Goal: Task Accomplishment & Management: Manage account settings

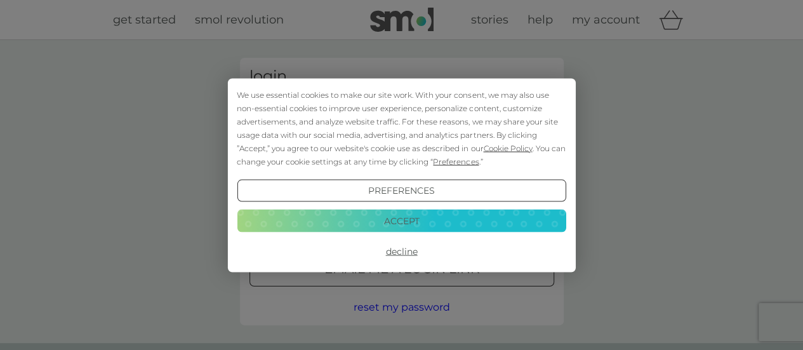
click at [323, 119] on div "We use essential cookies to make our site work. With your consent, we may also …" at bounding box center [401, 128] width 329 height 80
click at [397, 255] on button "Decline" at bounding box center [401, 251] width 329 height 23
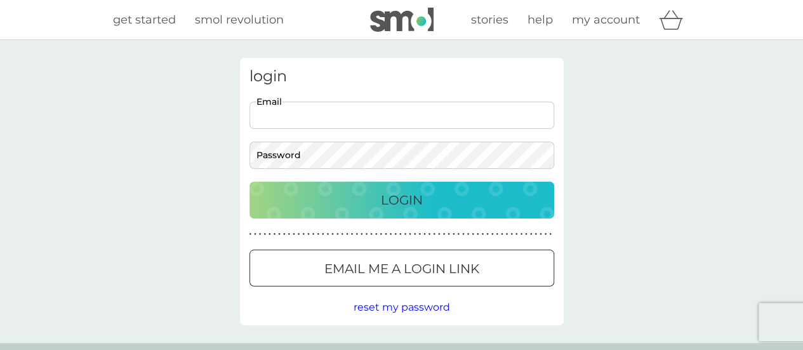
click at [305, 117] on input "Email" at bounding box center [401, 115] width 305 height 27
type input "helentotman@hotmail.co.uk"
click at [249, 182] on button "Login" at bounding box center [401, 200] width 305 height 37
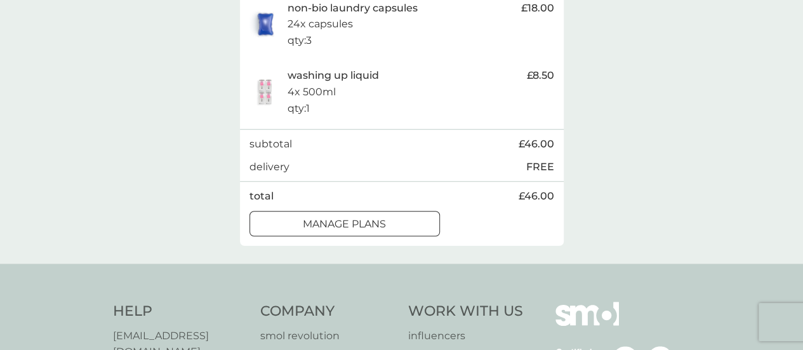
scroll to position [317, 0]
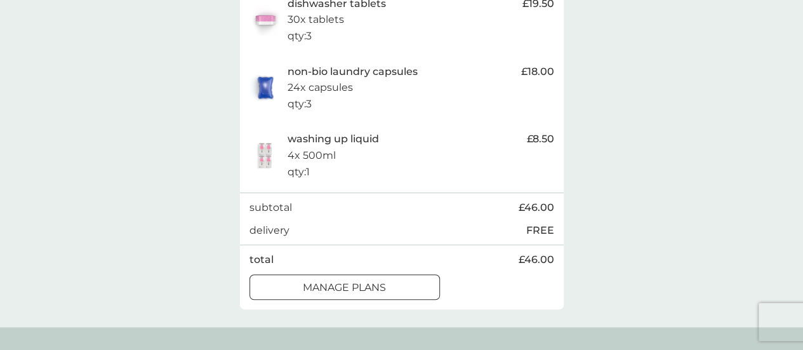
click at [340, 282] on div at bounding box center [345, 287] width 46 height 13
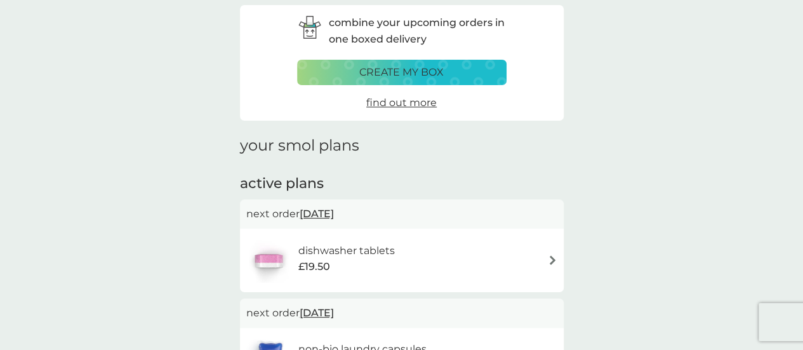
scroll to position [127, 0]
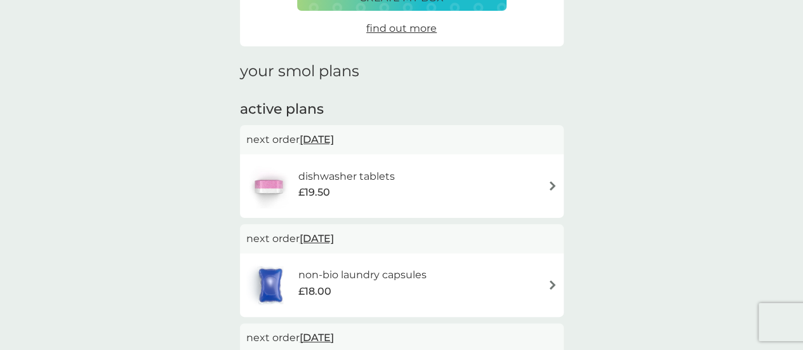
click at [392, 177] on h6 "dishwasher tablets" at bounding box center [346, 176] width 96 height 17
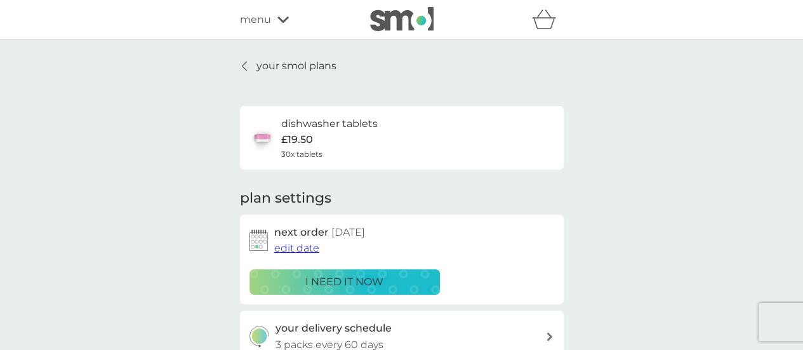
click at [300, 249] on span "edit date" at bounding box center [296, 248] width 45 height 12
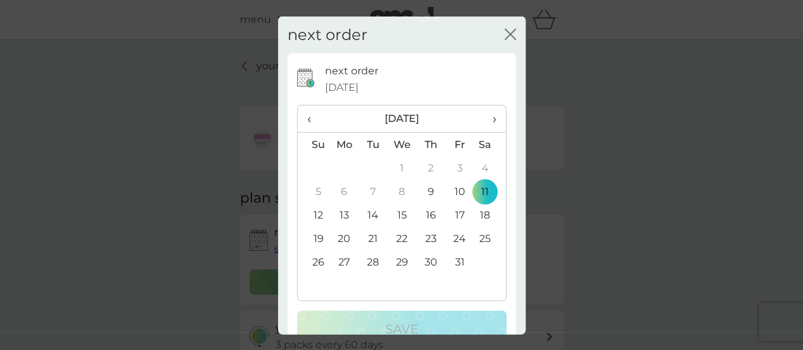
click at [484, 119] on span "›" at bounding box center [489, 118] width 13 height 27
click at [341, 171] on td "1" at bounding box center [344, 167] width 29 height 23
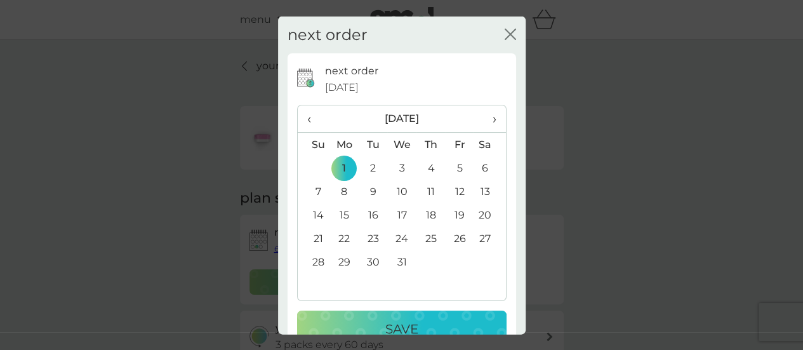
click at [367, 320] on div "Save" at bounding box center [402, 329] width 184 height 20
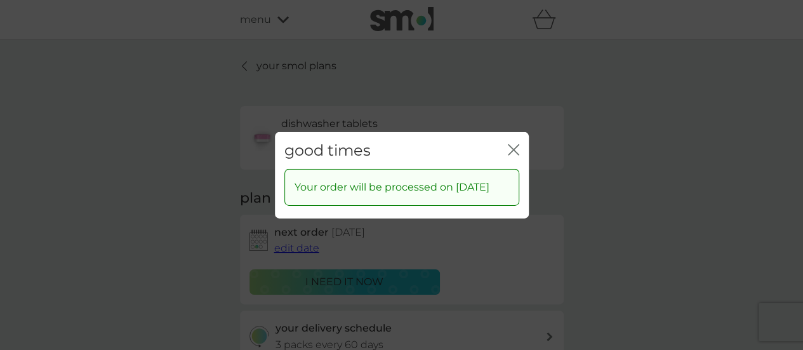
click at [507, 90] on div "good times close Your order will be processed on [DATE]" at bounding box center [401, 175] width 803 height 350
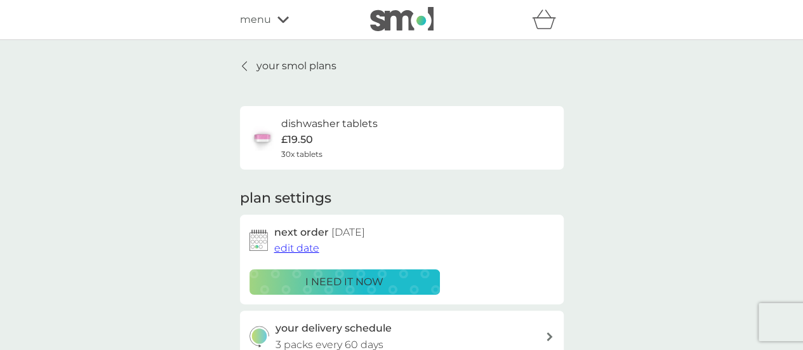
click at [297, 68] on p "your smol plans" at bounding box center [296, 66] width 80 height 17
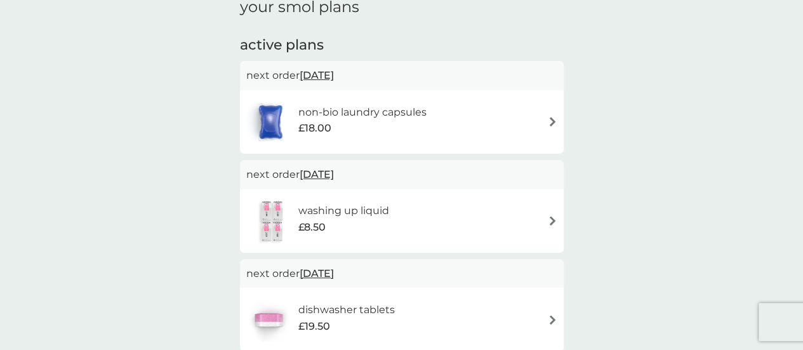
scroll to position [190, 0]
click at [322, 76] on span "[DATE]" at bounding box center [317, 75] width 34 height 25
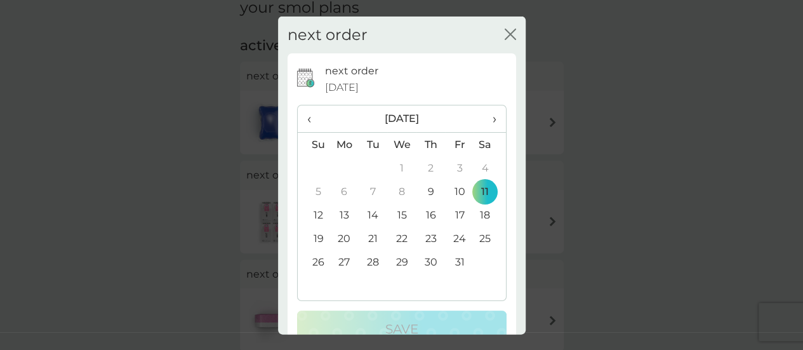
click at [487, 118] on th "›" at bounding box center [489, 118] width 32 height 27
click at [347, 163] on td "1" at bounding box center [344, 167] width 29 height 23
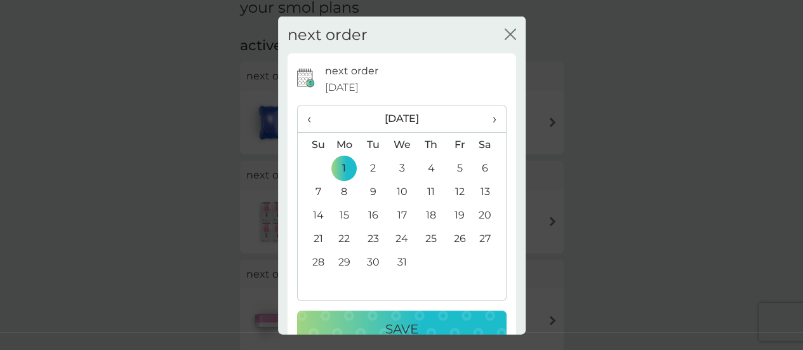
click at [391, 329] on p "Save" at bounding box center [401, 329] width 33 height 20
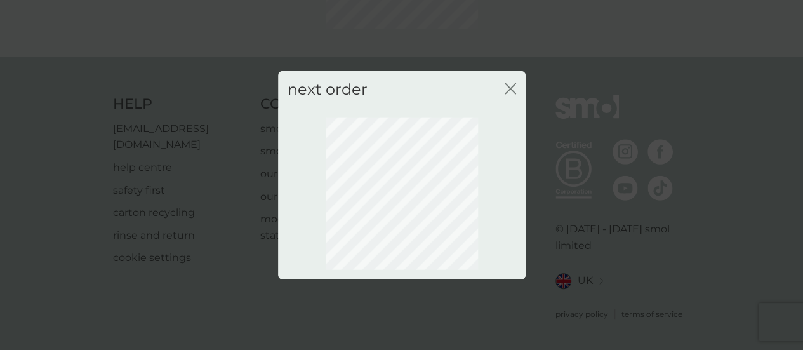
scroll to position [182, 0]
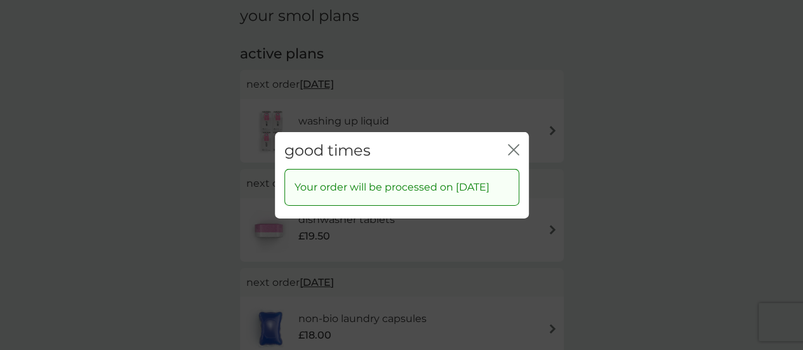
click at [512, 148] on icon "close" at bounding box center [513, 148] width 11 height 11
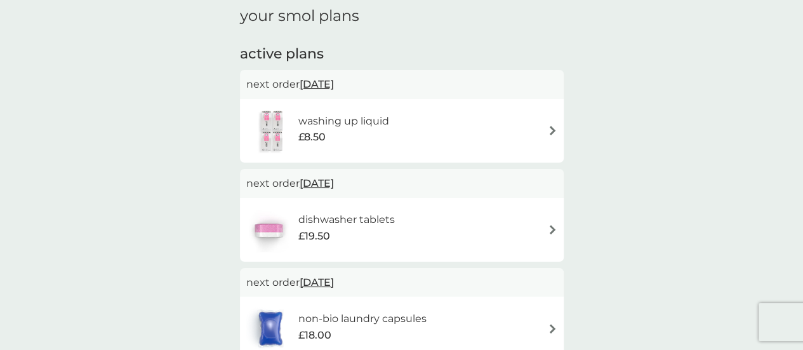
click at [308, 117] on h6 "washing up liquid" at bounding box center [343, 121] width 91 height 17
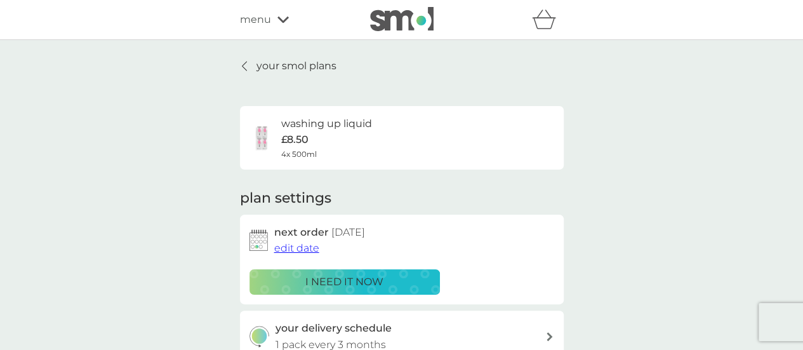
click at [259, 24] on span "menu" at bounding box center [255, 19] width 31 height 17
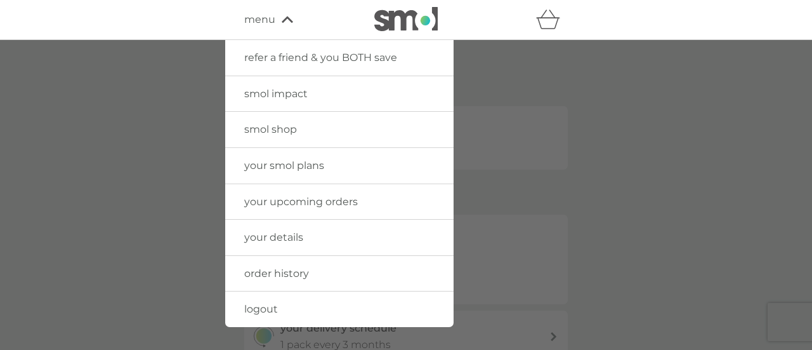
click at [264, 305] on span "logout" at bounding box center [261, 309] width 34 height 12
